Goal: Transaction & Acquisition: Download file/media

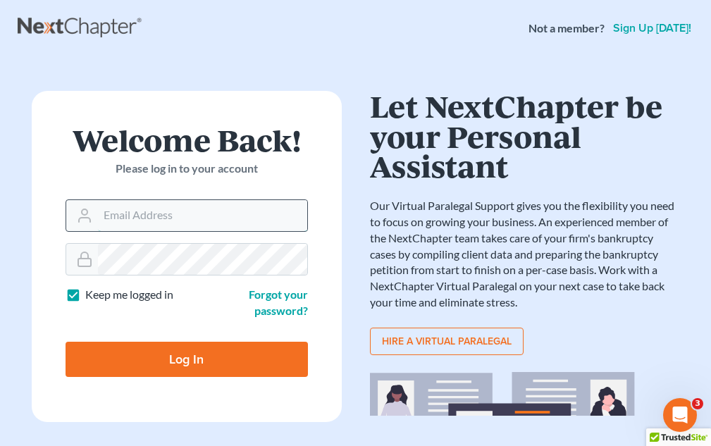
click at [123, 215] on input "Email Address" at bounding box center [202, 215] width 209 height 31
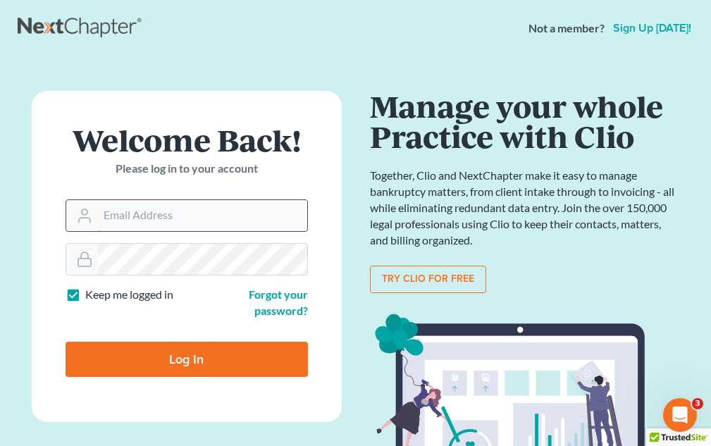
type input "[EMAIL_ADDRESS][DOMAIN_NAME]"
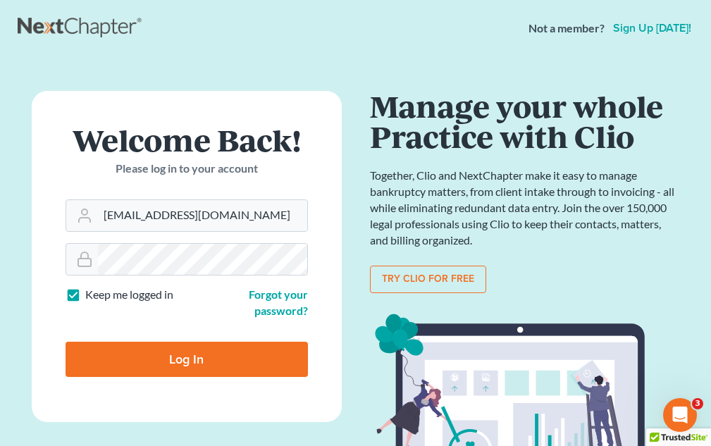
click at [225, 356] on input "Log In" at bounding box center [187, 359] width 242 height 35
type input "Thinking..."
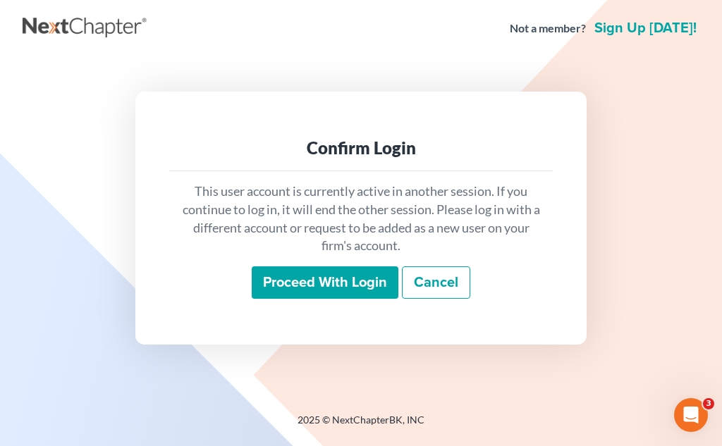
click at [309, 279] on input "Proceed with login" at bounding box center [325, 282] width 147 height 32
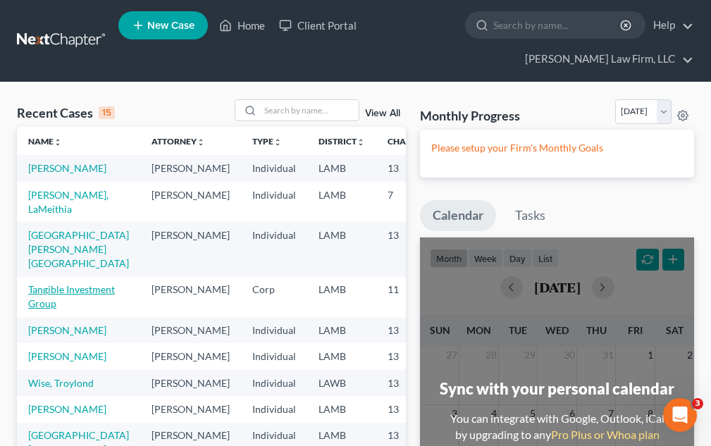
click at [37, 300] on link "Tangible Investment Group" at bounding box center [71, 296] width 87 height 26
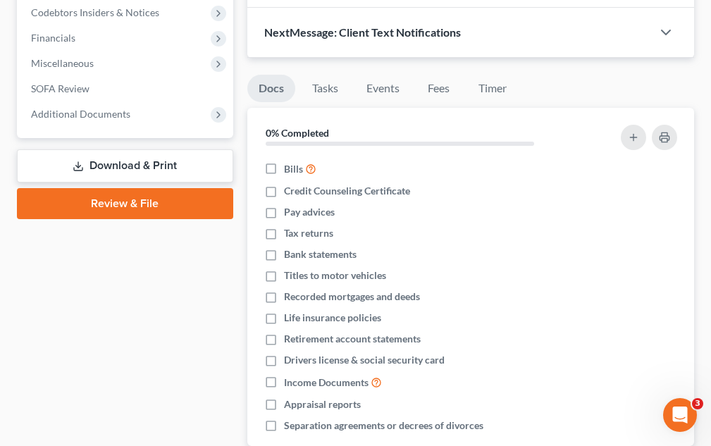
scroll to position [423, 0]
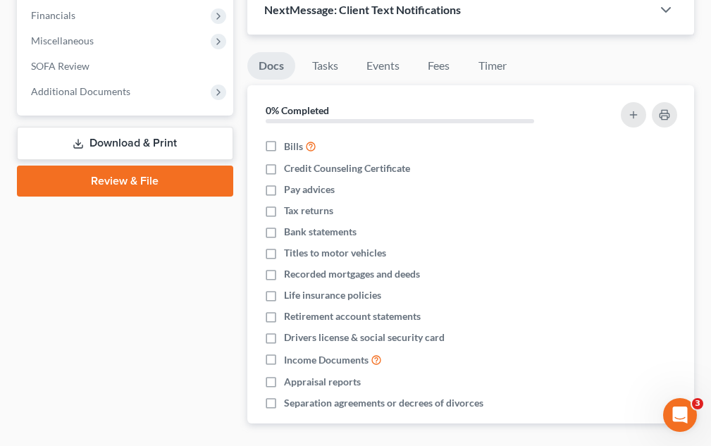
click at [155, 145] on link "Download & Print" at bounding box center [125, 143] width 216 height 33
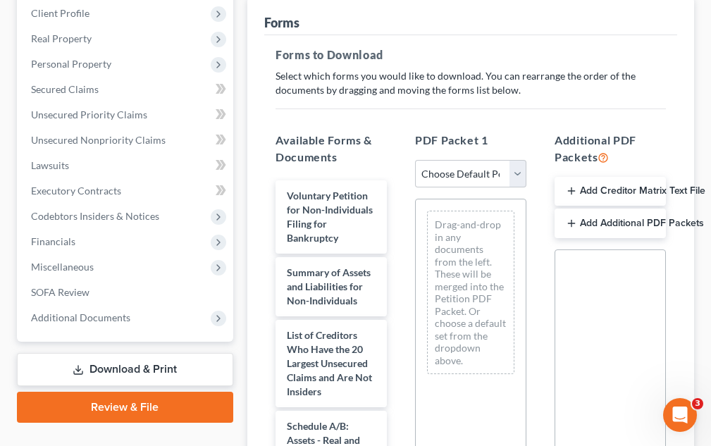
scroll to position [189, 0]
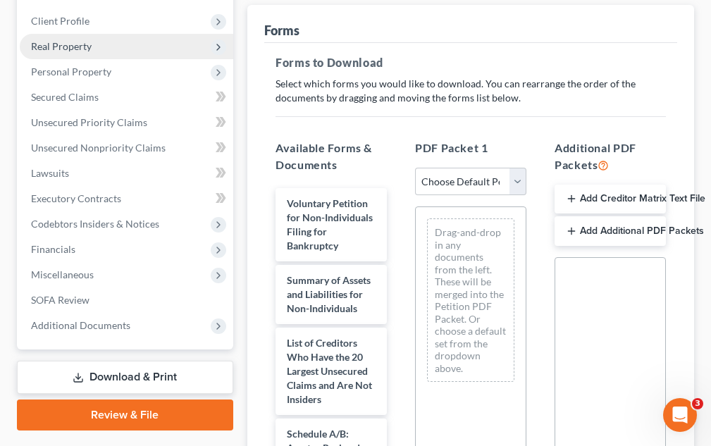
click at [207, 43] on span "Real Property" at bounding box center [127, 46] width 214 height 25
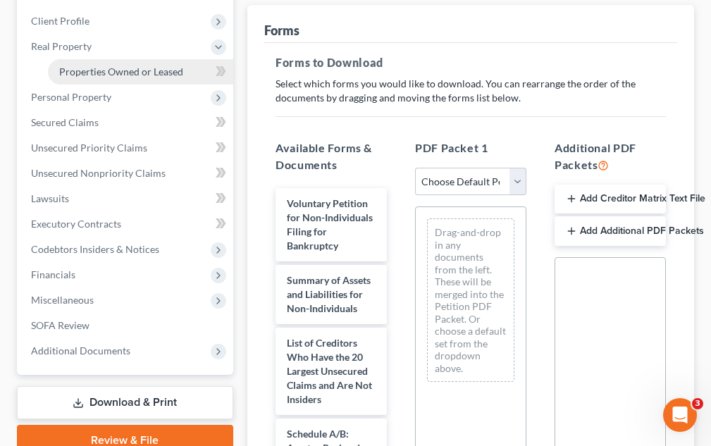
click at [97, 70] on span "Properties Owned or Leased" at bounding box center [121, 72] width 124 height 12
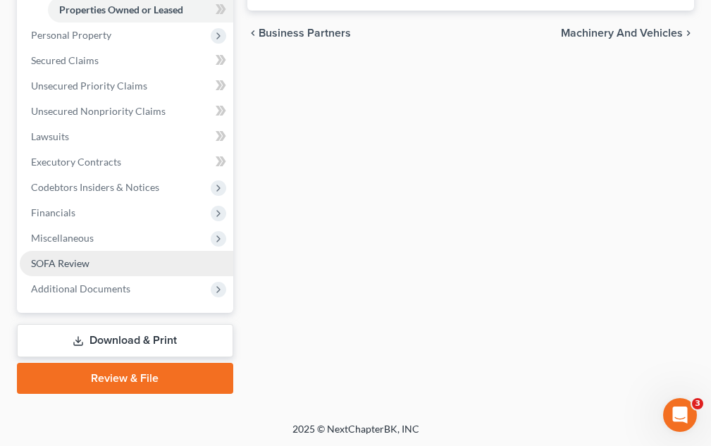
scroll to position [252, 0]
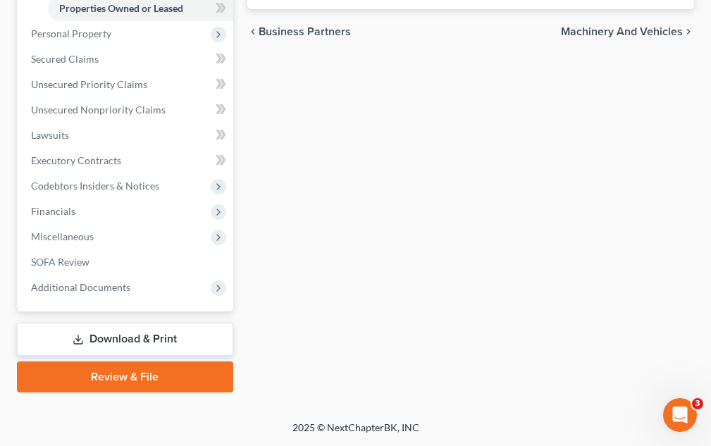
click at [158, 330] on link "Download & Print" at bounding box center [125, 339] width 216 height 33
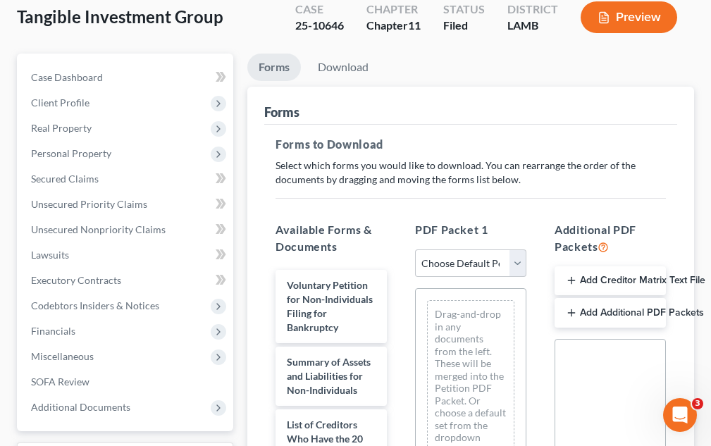
scroll to position [282, 0]
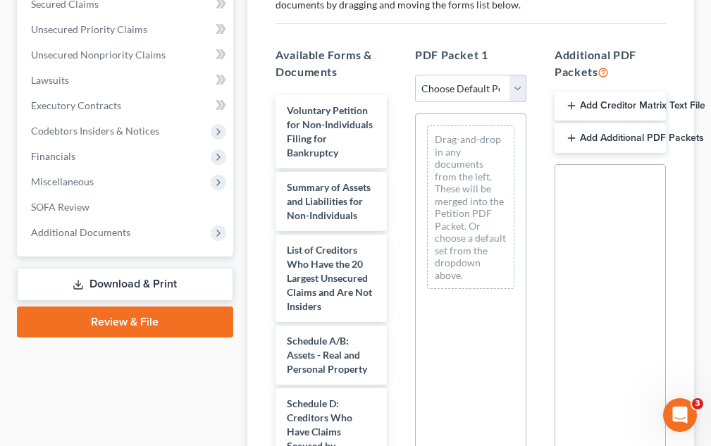
click at [514, 85] on select "Choose Default Petition PDF Packet Complete Bankruptcy Petition (all forms and …" at bounding box center [470, 89] width 111 height 28
select select "0"
click at [415, 75] on select "Choose Default Petition PDF Packet Complete Bankruptcy Petition (all forms and …" at bounding box center [470, 89] width 111 height 28
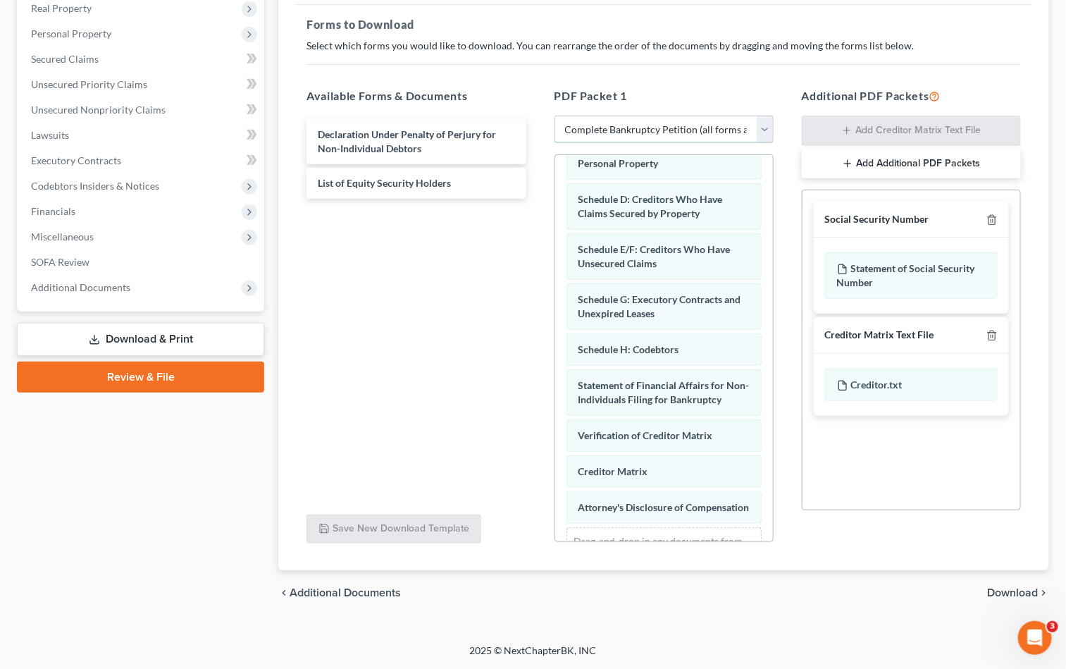
scroll to position [211, 0]
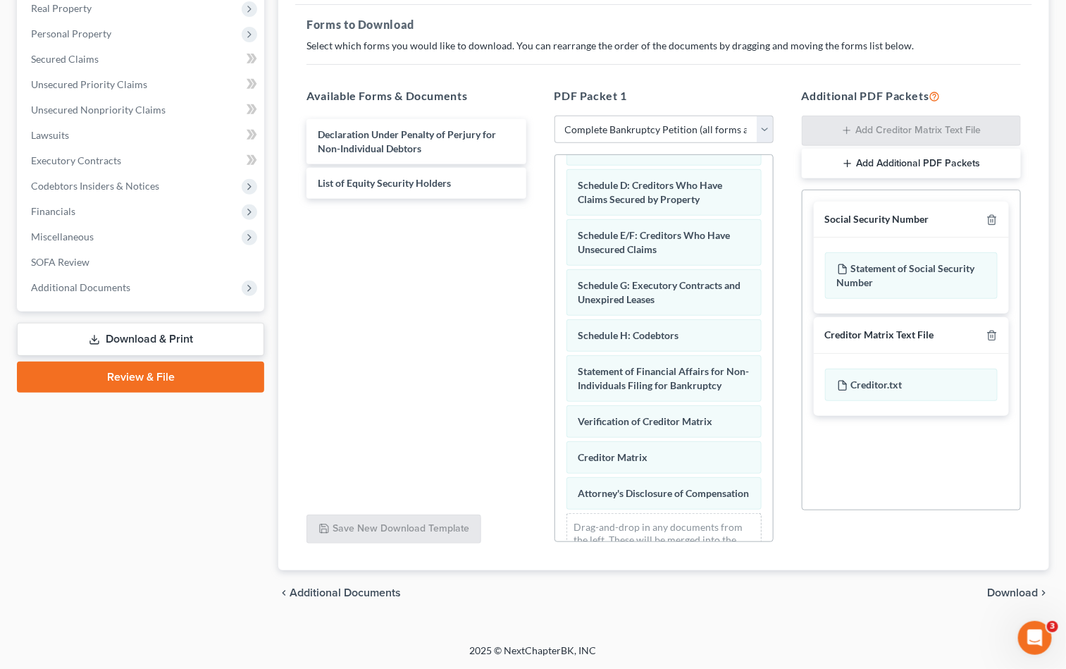
click at [721, 445] on span "Download" at bounding box center [1012, 592] width 51 height 11
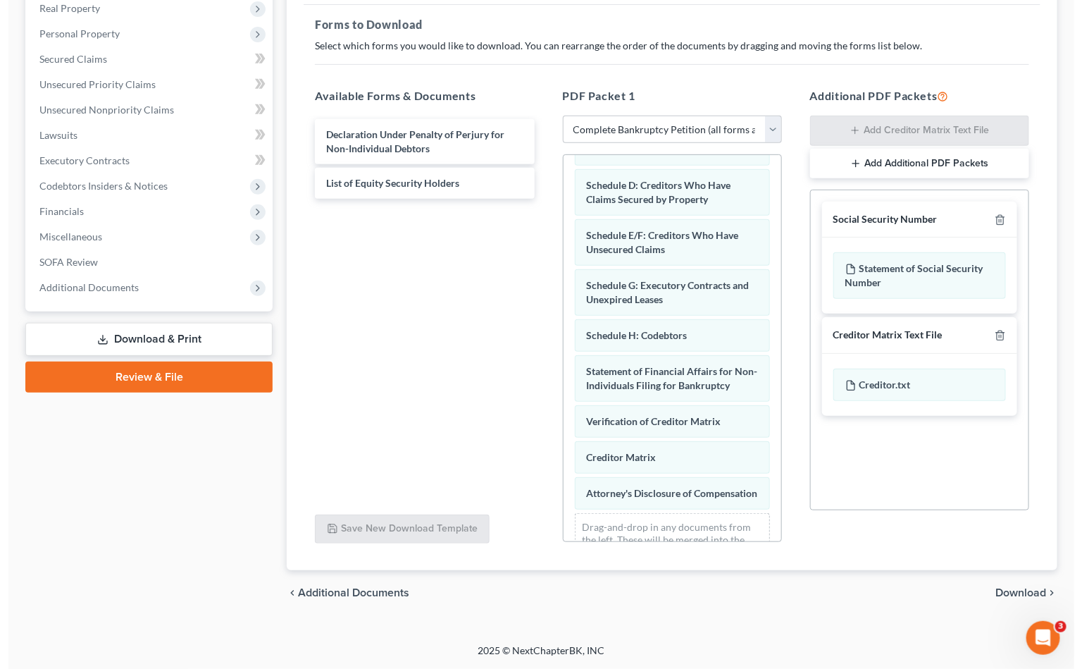
scroll to position [0, 0]
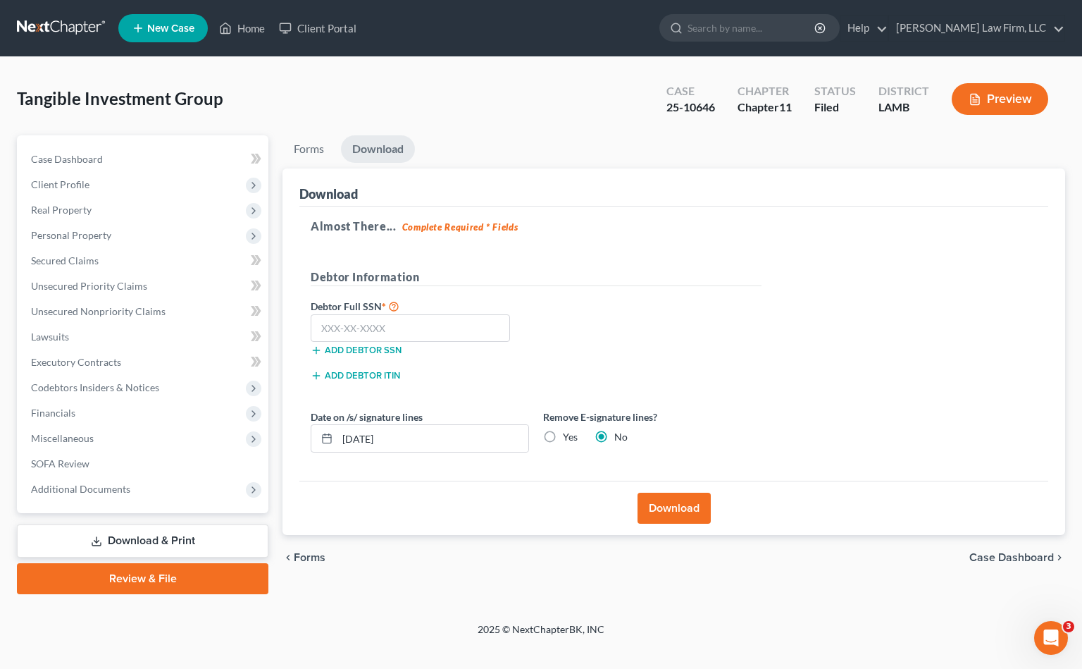
click at [355, 378] on button "Add debtor ITIN" at bounding box center [356, 375] width 90 height 11
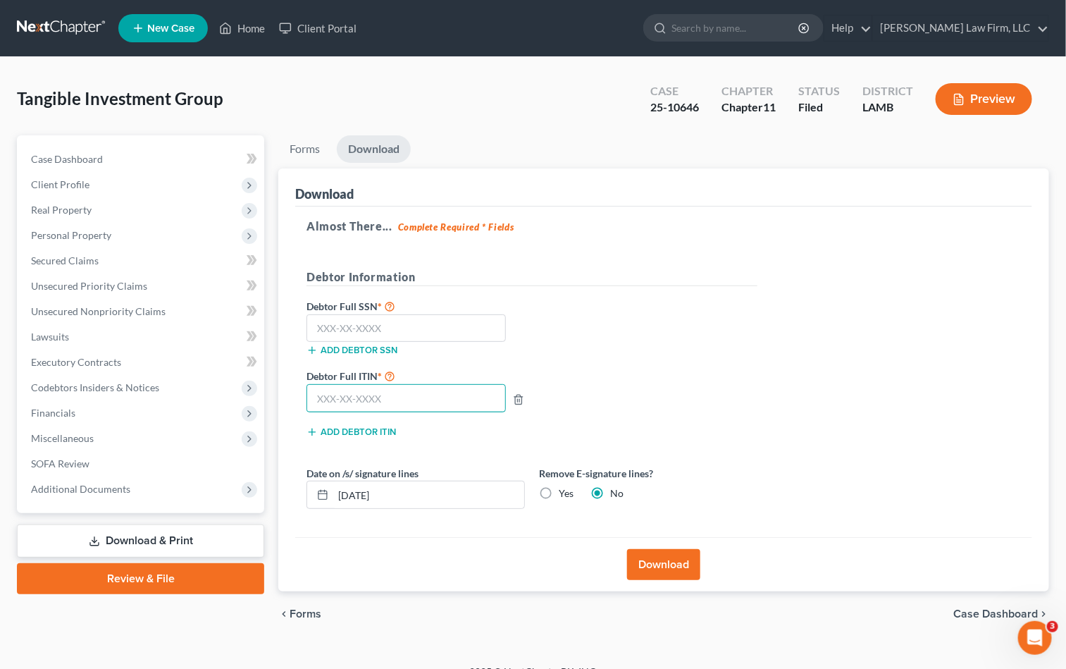
click at [324, 392] on input "text" at bounding box center [406, 398] width 199 height 28
click at [314, 402] on input "text" at bounding box center [406, 398] width 199 height 28
paste input "471-96-7210"
type input "471-96-7210"
click at [671, 445] on button "Download" at bounding box center [663, 564] width 73 height 31
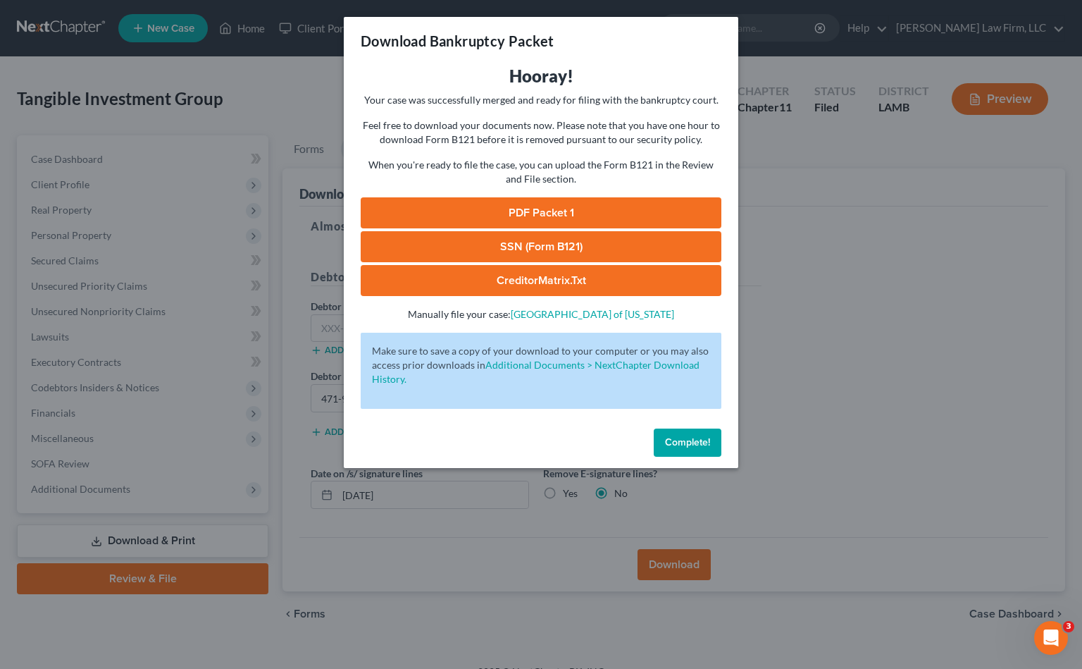
click at [543, 199] on link "PDF Packet 1" at bounding box center [541, 212] width 361 height 31
